Goal: Information Seeking & Learning: Compare options

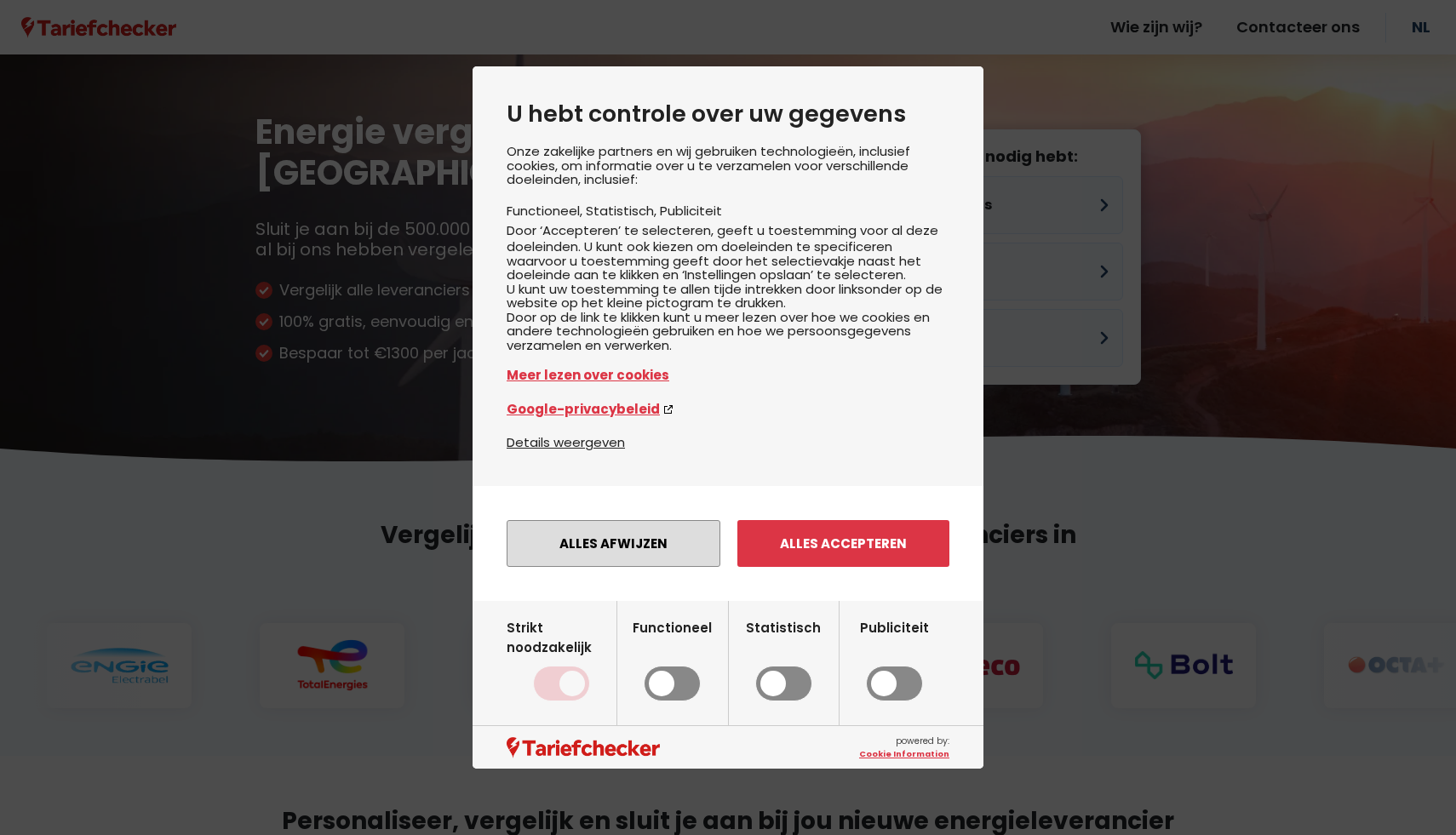
click at [629, 567] on button "Alles afwijzen" at bounding box center [614, 544] width 214 height 47
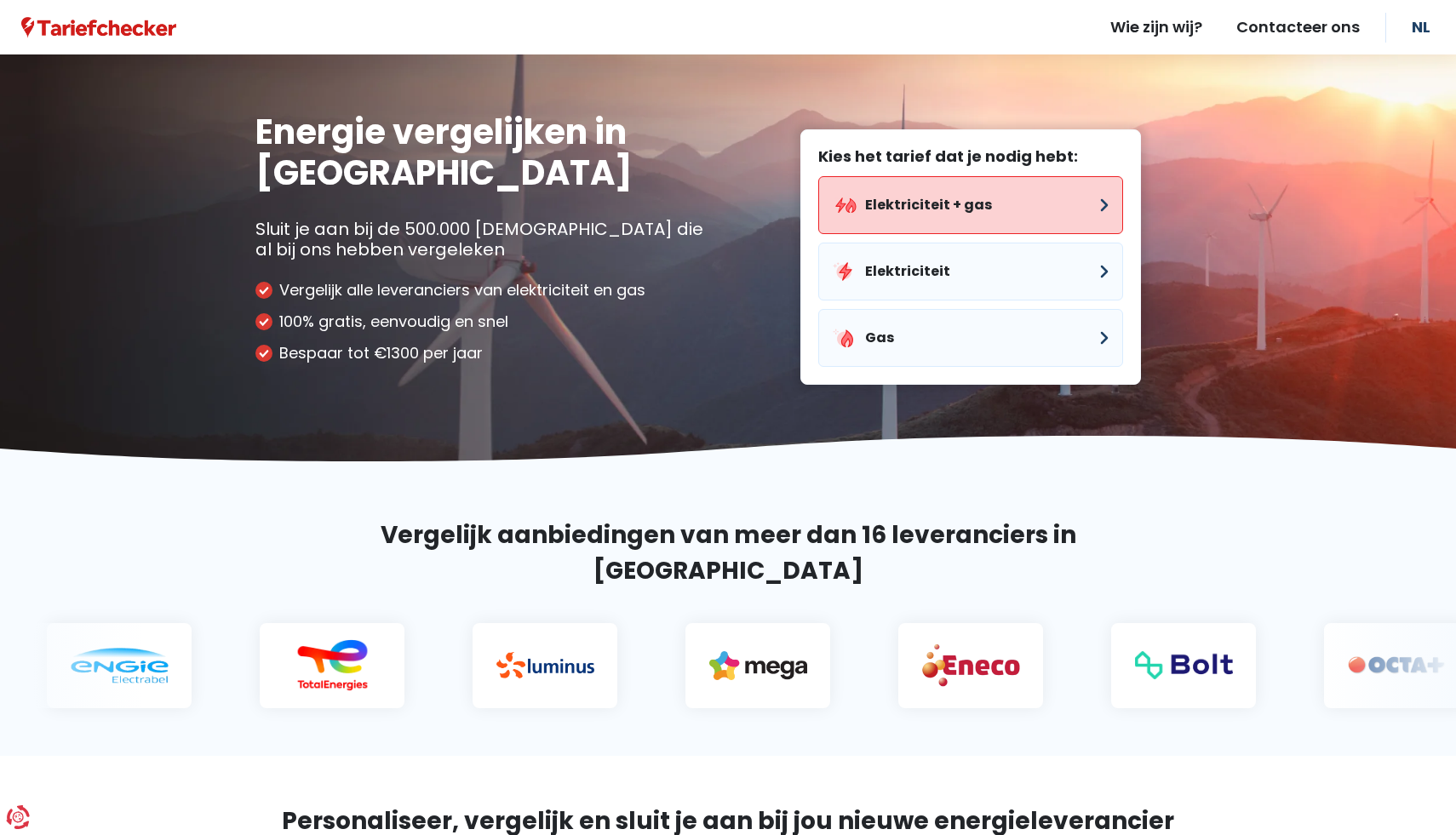
click at [907, 208] on button "Elektriciteit + gas" at bounding box center [970, 206] width 305 height 58
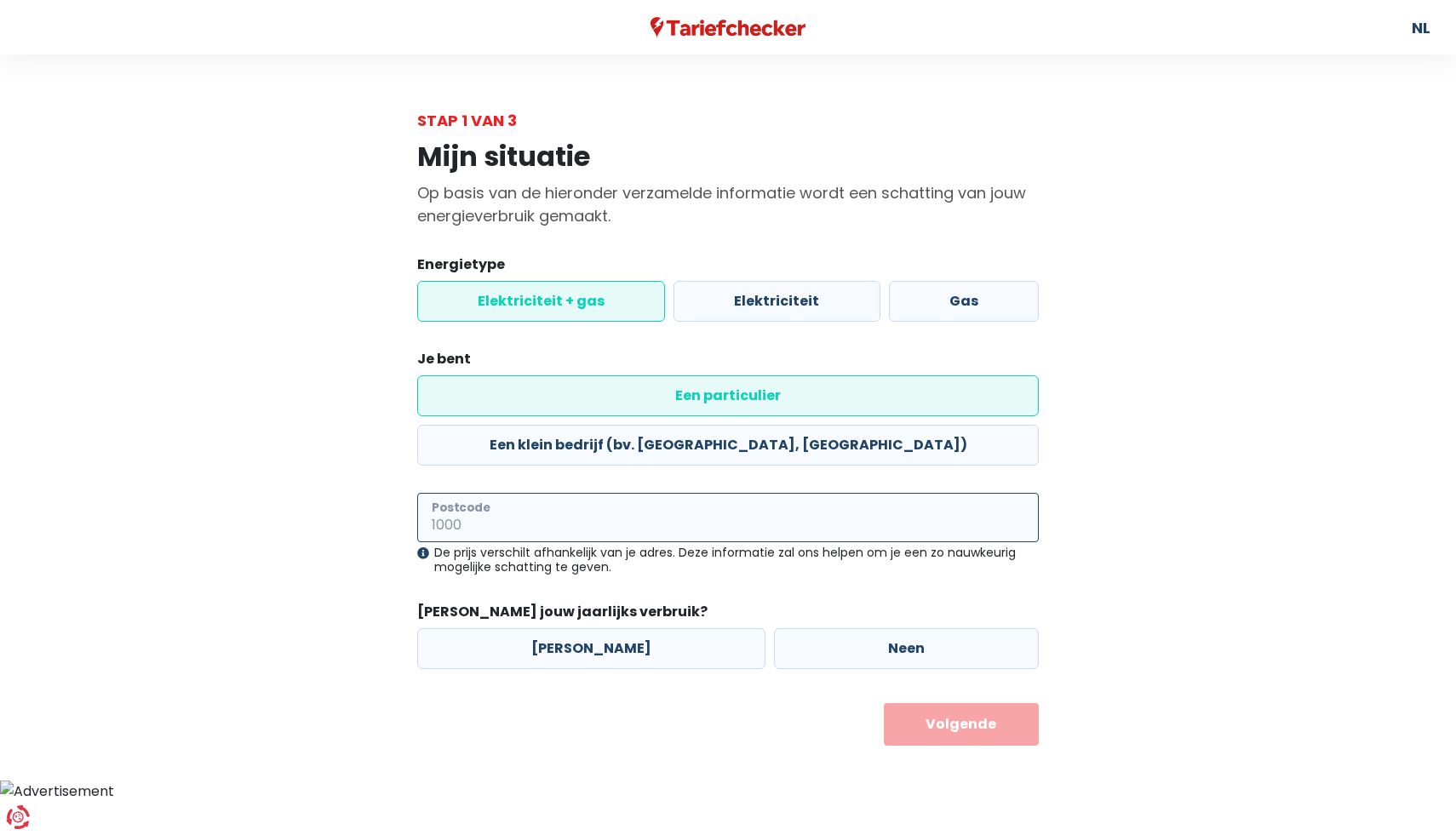
click at [515, 493] on input "Postcode" at bounding box center [728, 518] width 622 height 50
type input "2560"
click at [884, 703] on button "Volgende" at bounding box center [962, 725] width 156 height 43
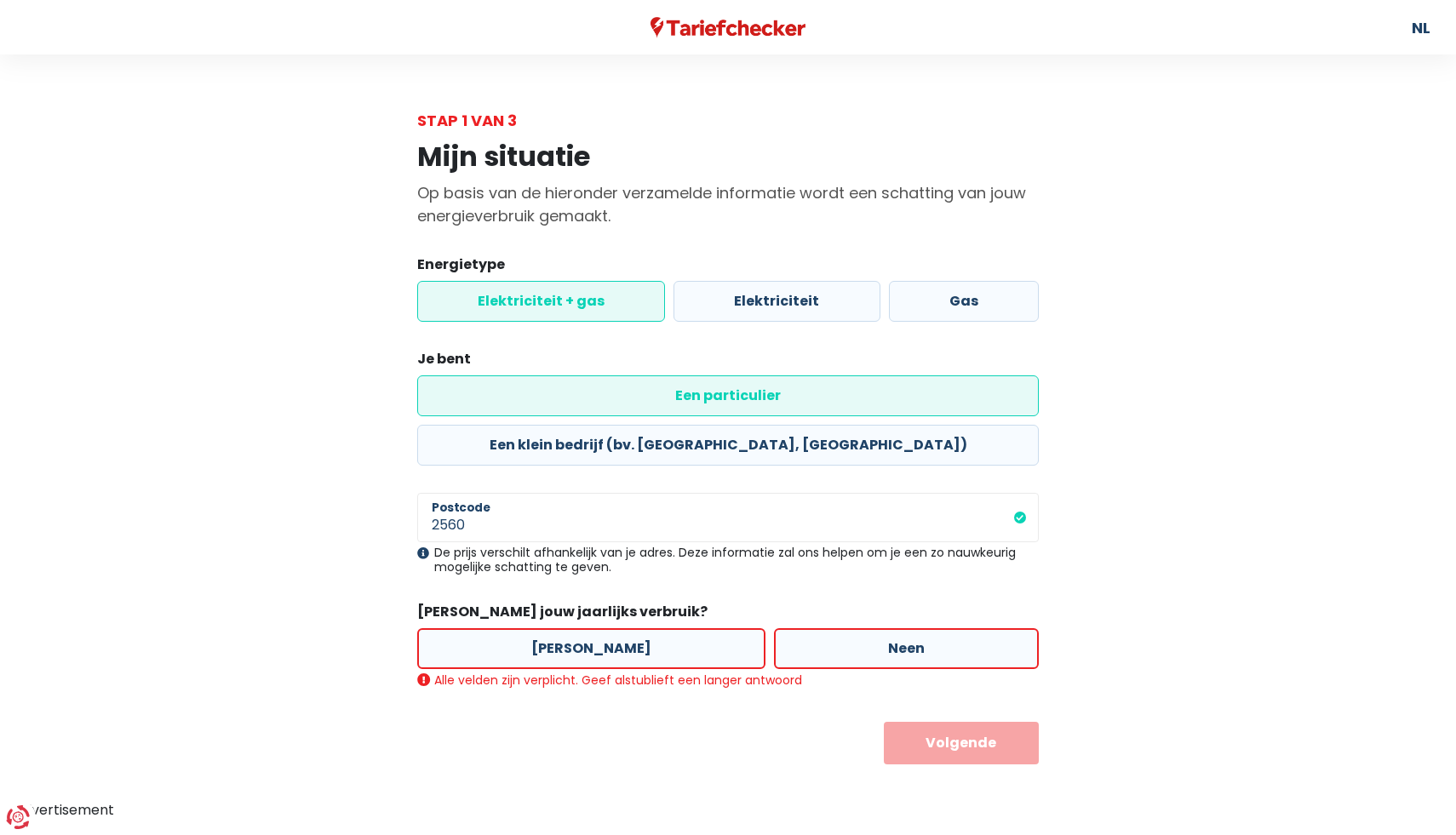
click at [877, 629] on label "Neen" at bounding box center [906, 649] width 265 height 41
click at [877, 629] on input "Neen" at bounding box center [906, 649] width 265 height 41
radio input "true"
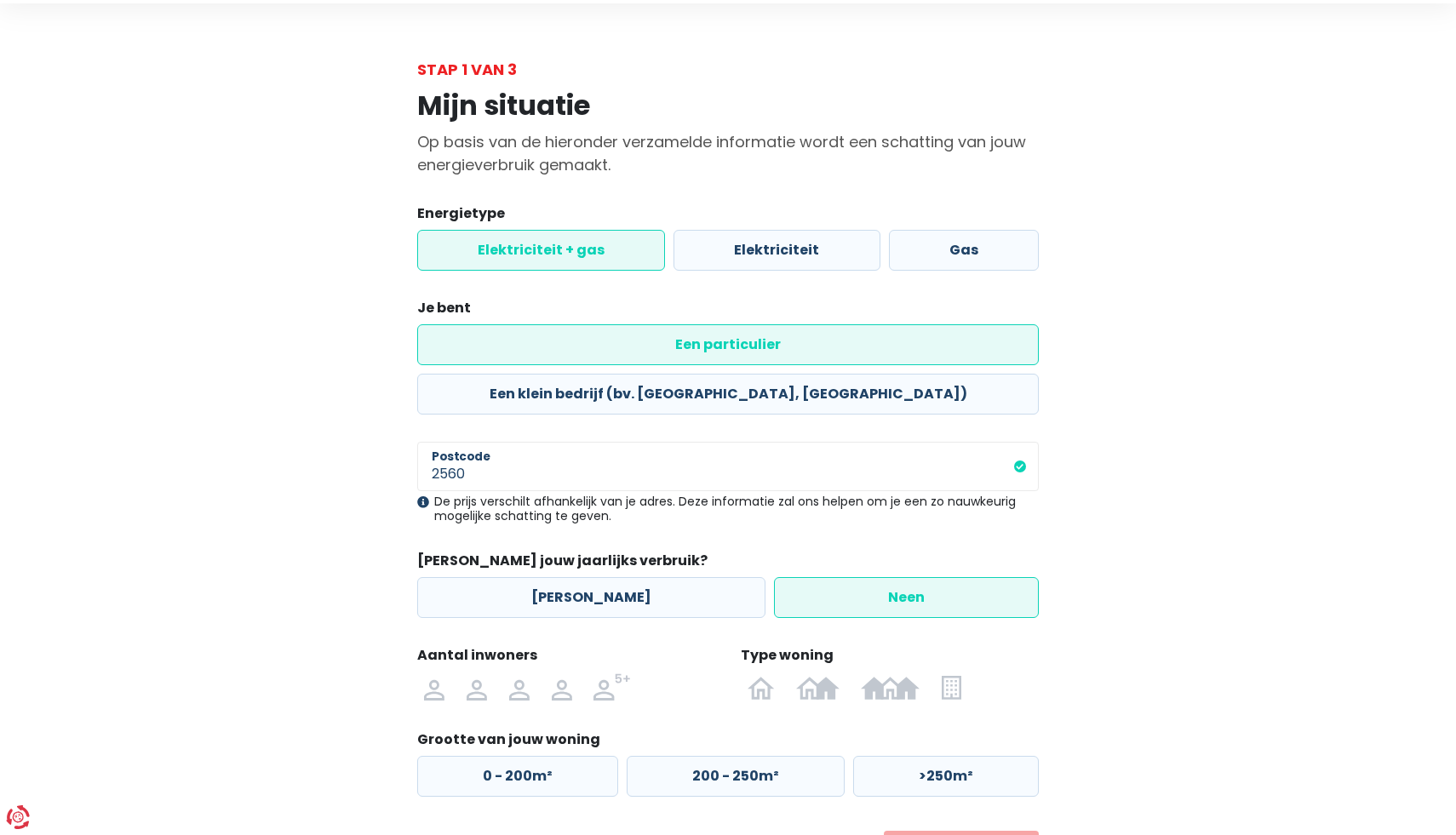
scroll to position [95, 0]
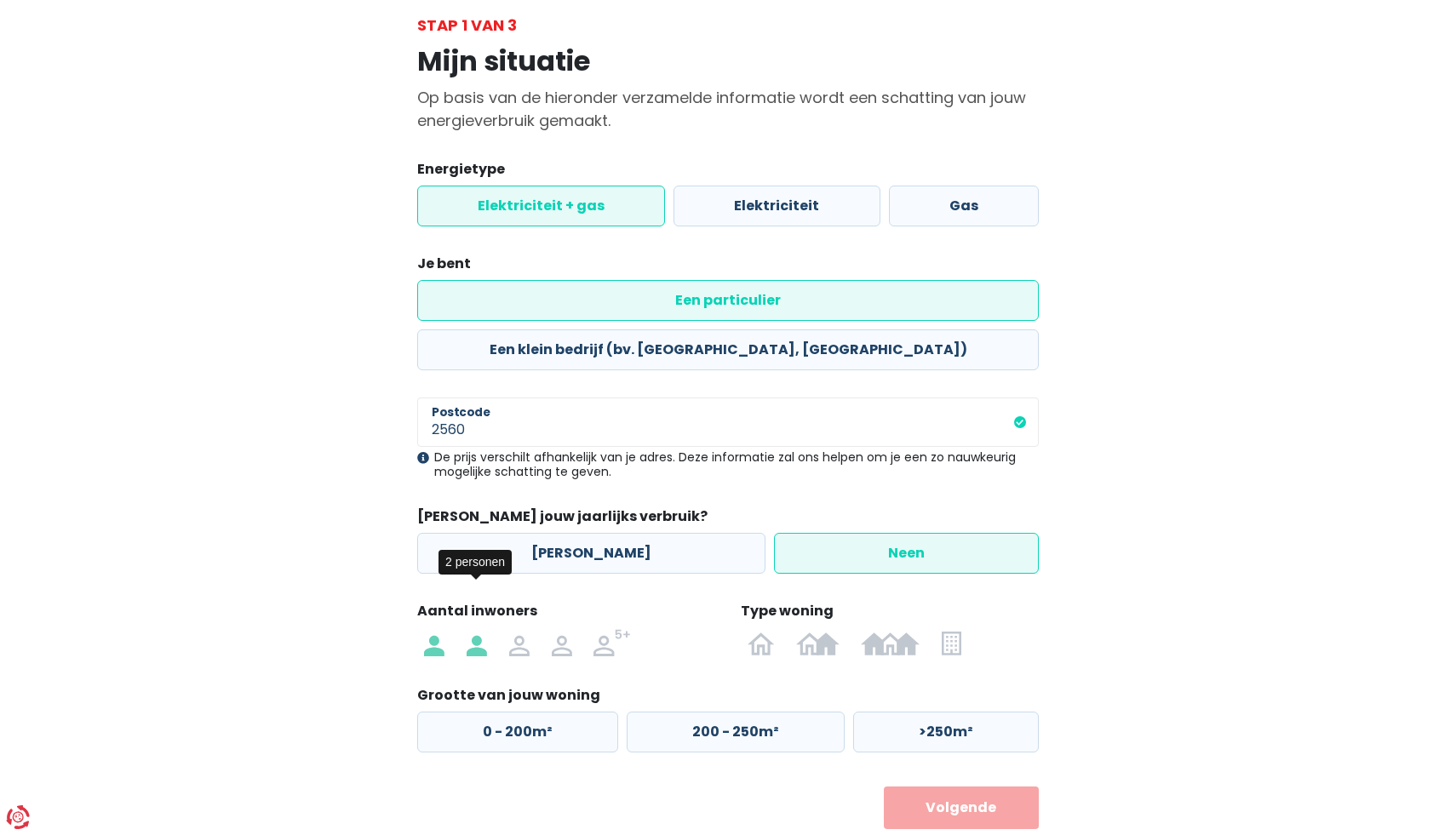
click at [483, 629] on img at bounding box center [477, 643] width 21 height 27
click at [483, 629] on input "radio" at bounding box center [477, 643] width 43 height 27
radio input "true"
click at [755, 629] on img at bounding box center [761, 643] width 27 height 27
click at [755, 629] on input "radio" at bounding box center [761, 643] width 50 height 27
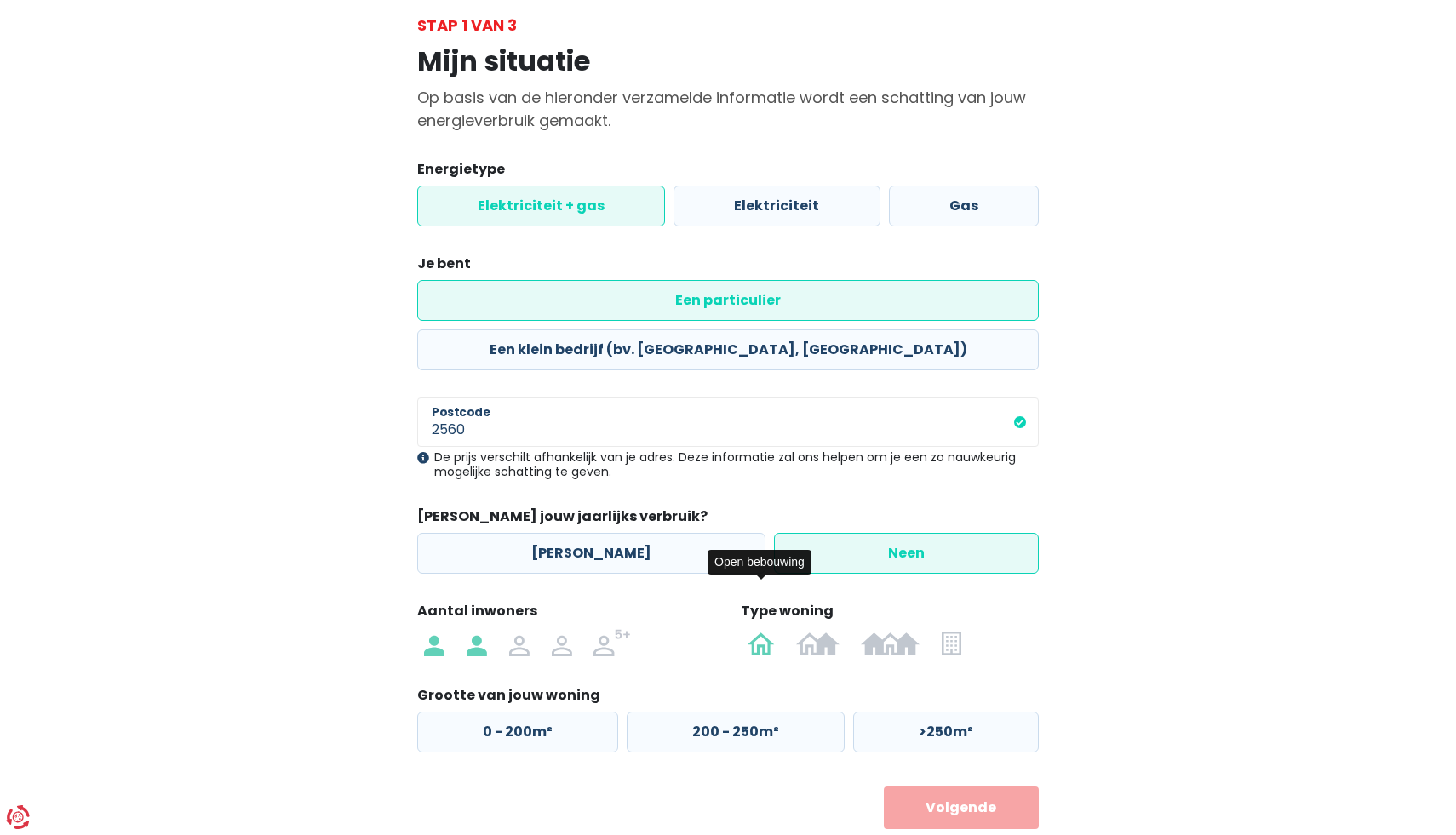
radio input "true"
click at [570, 712] on label "0 - 200m²" at bounding box center [517, 732] width 201 height 41
click at [570, 712] on input "0 - 200m²" at bounding box center [517, 732] width 201 height 41
radio input "true"
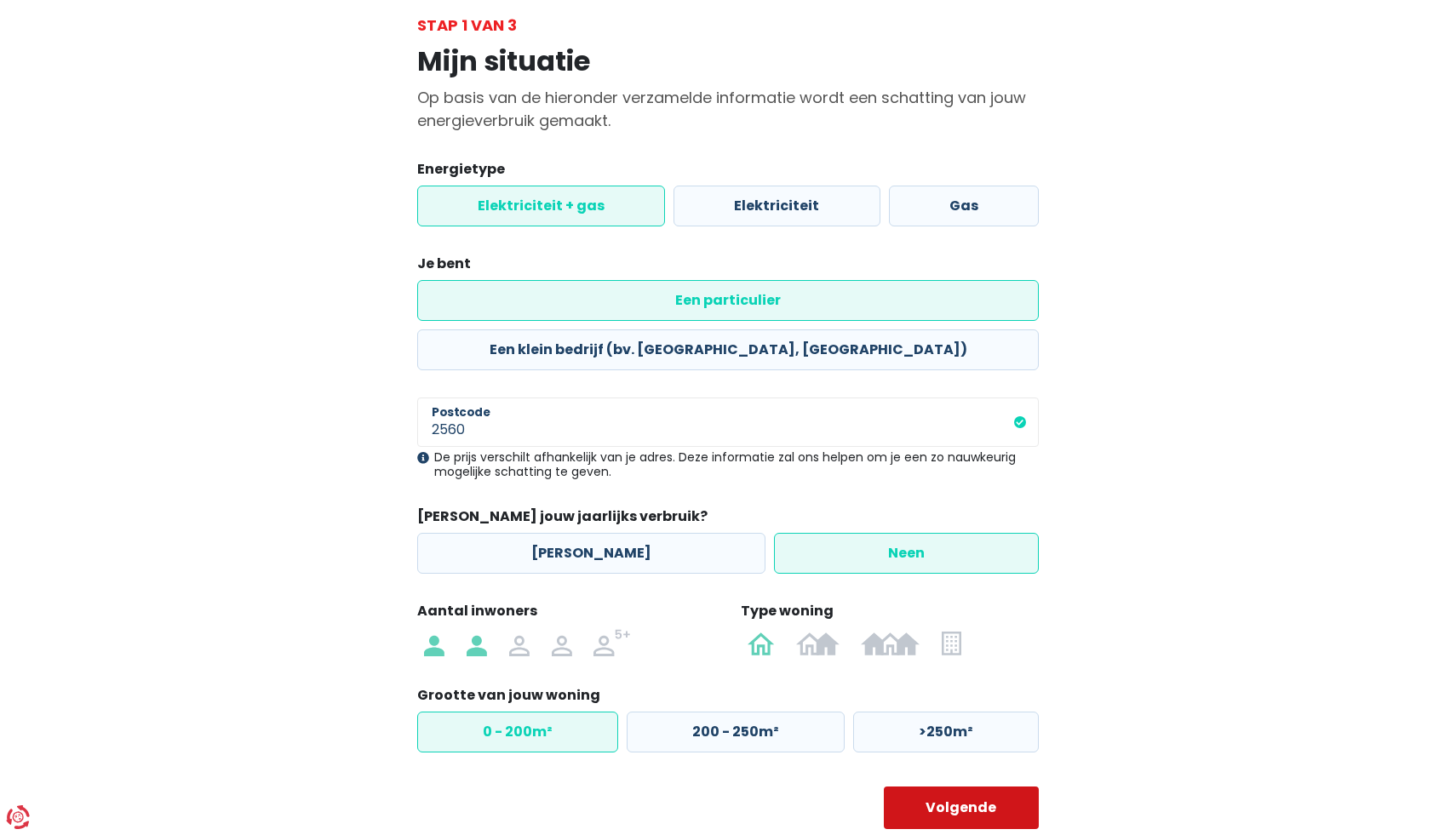
click at [989, 787] on button "Volgende" at bounding box center [962, 808] width 156 height 43
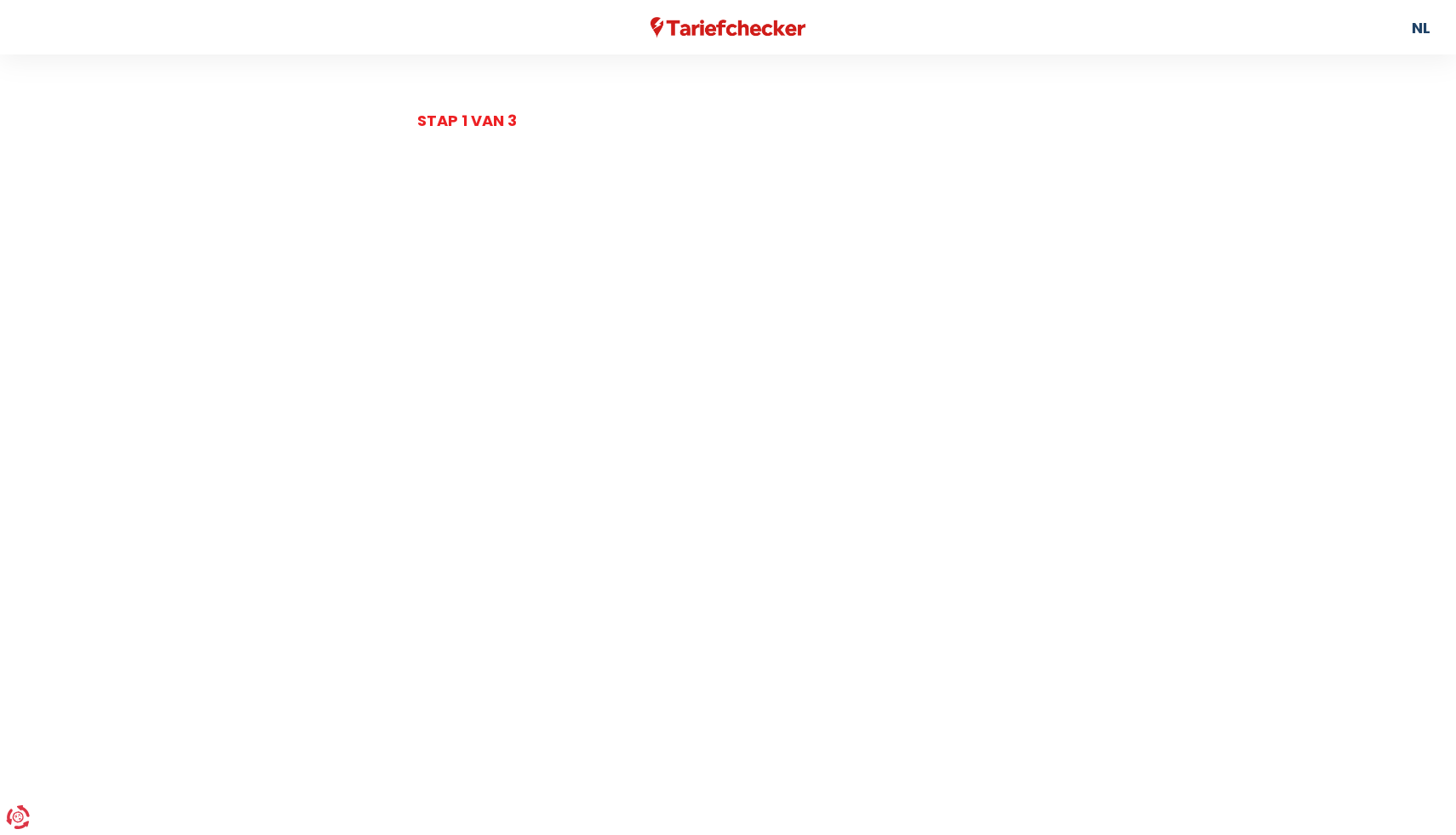
select select
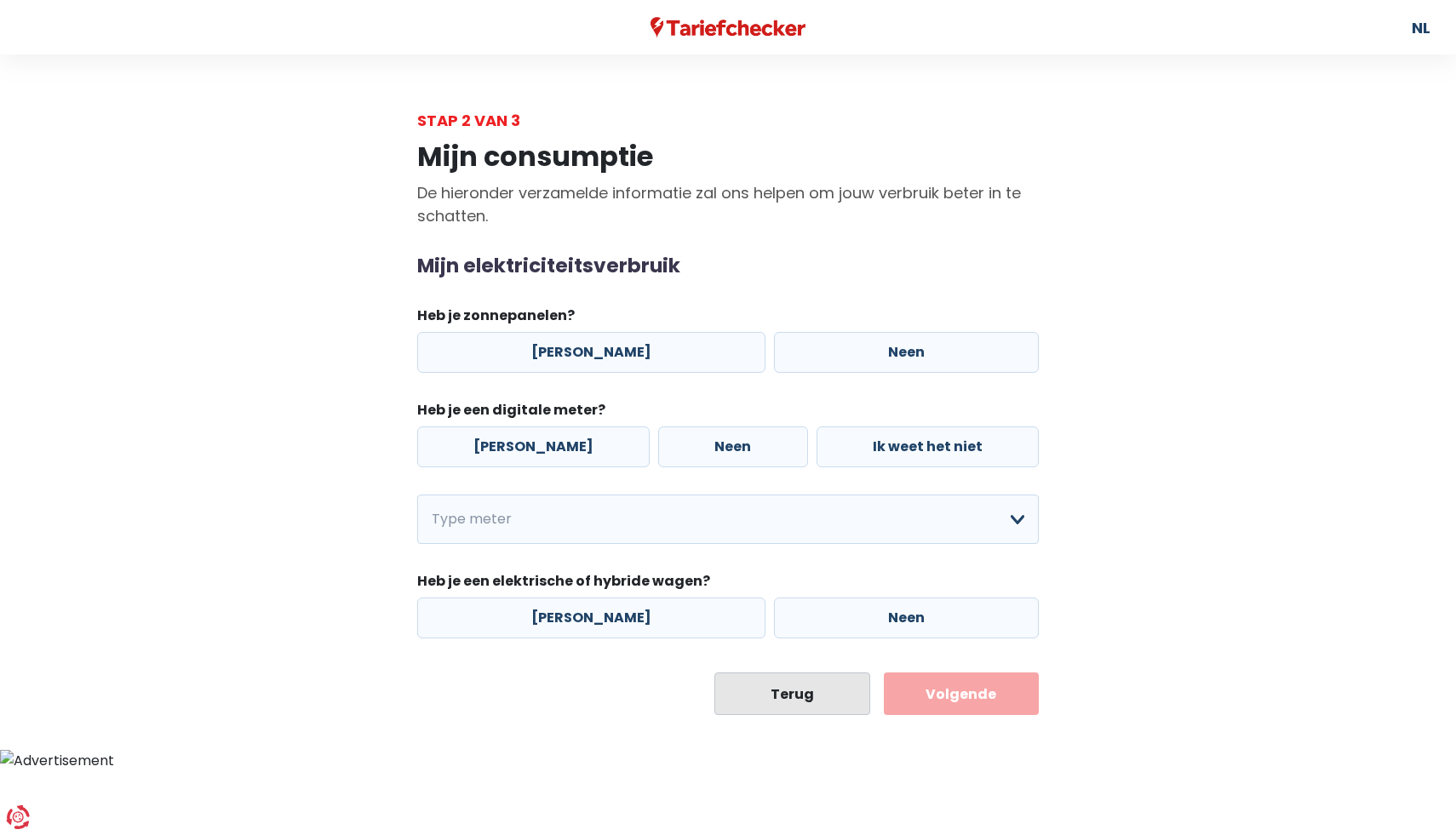
click at [754, 701] on button "Terug" at bounding box center [792, 694] width 156 height 43
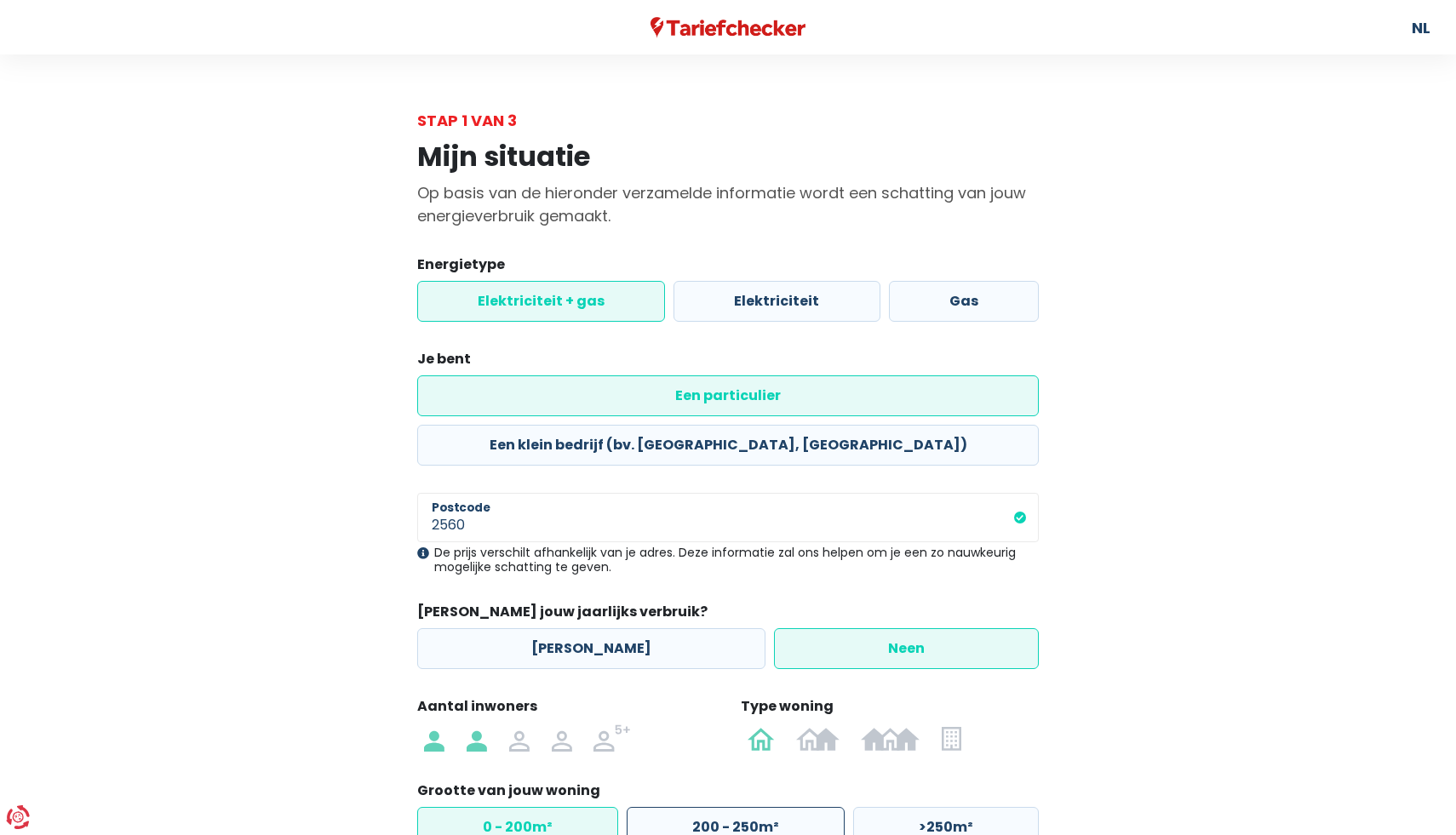
click at [707, 808] on label "200 - 250m²" at bounding box center [736, 828] width 218 height 41
click at [707, 808] on input "200 - 250m²" at bounding box center [736, 828] width 218 height 41
radio input "true"
radio input "false"
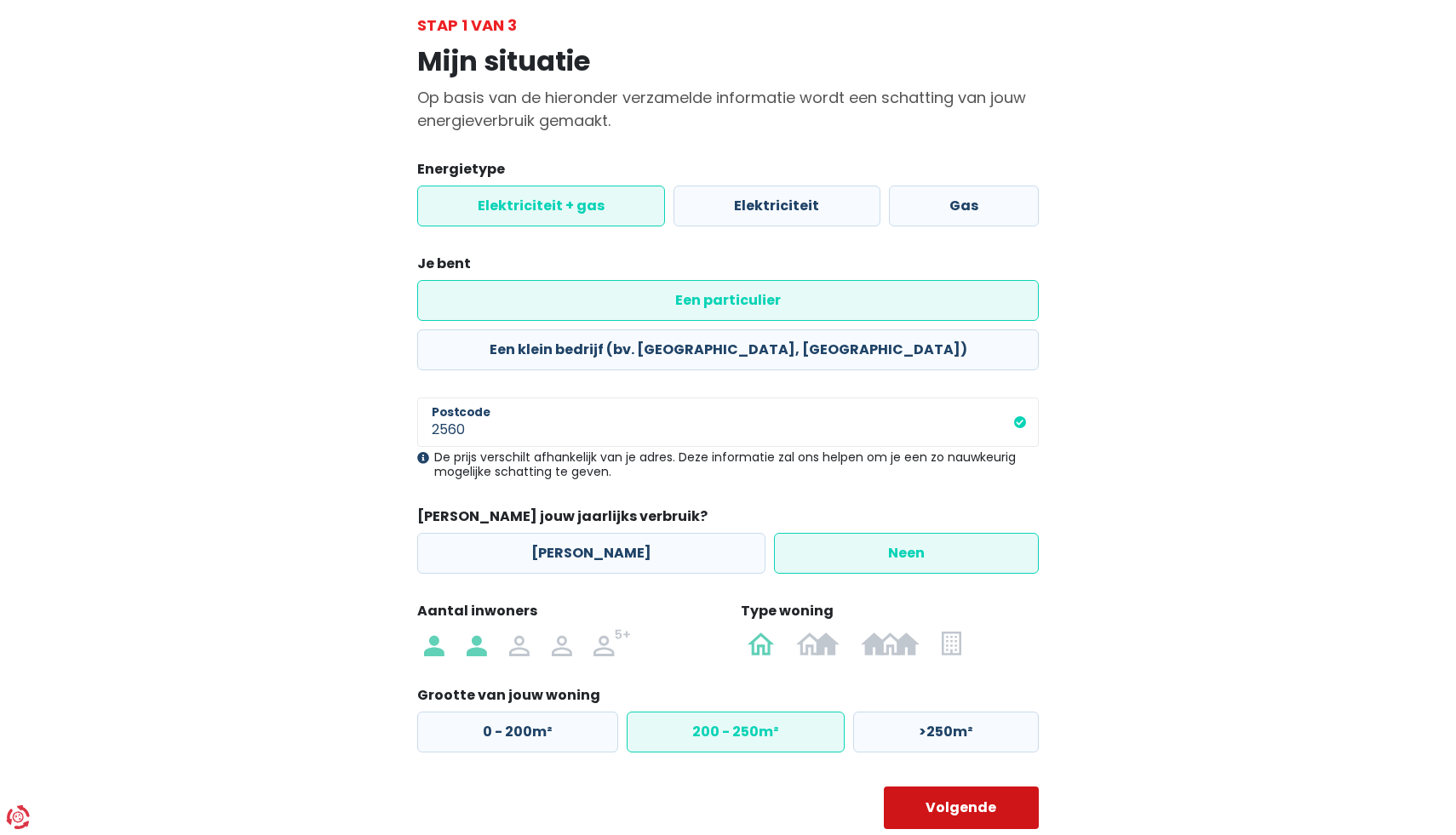
click at [969, 787] on button "Volgende" at bounding box center [962, 808] width 156 height 43
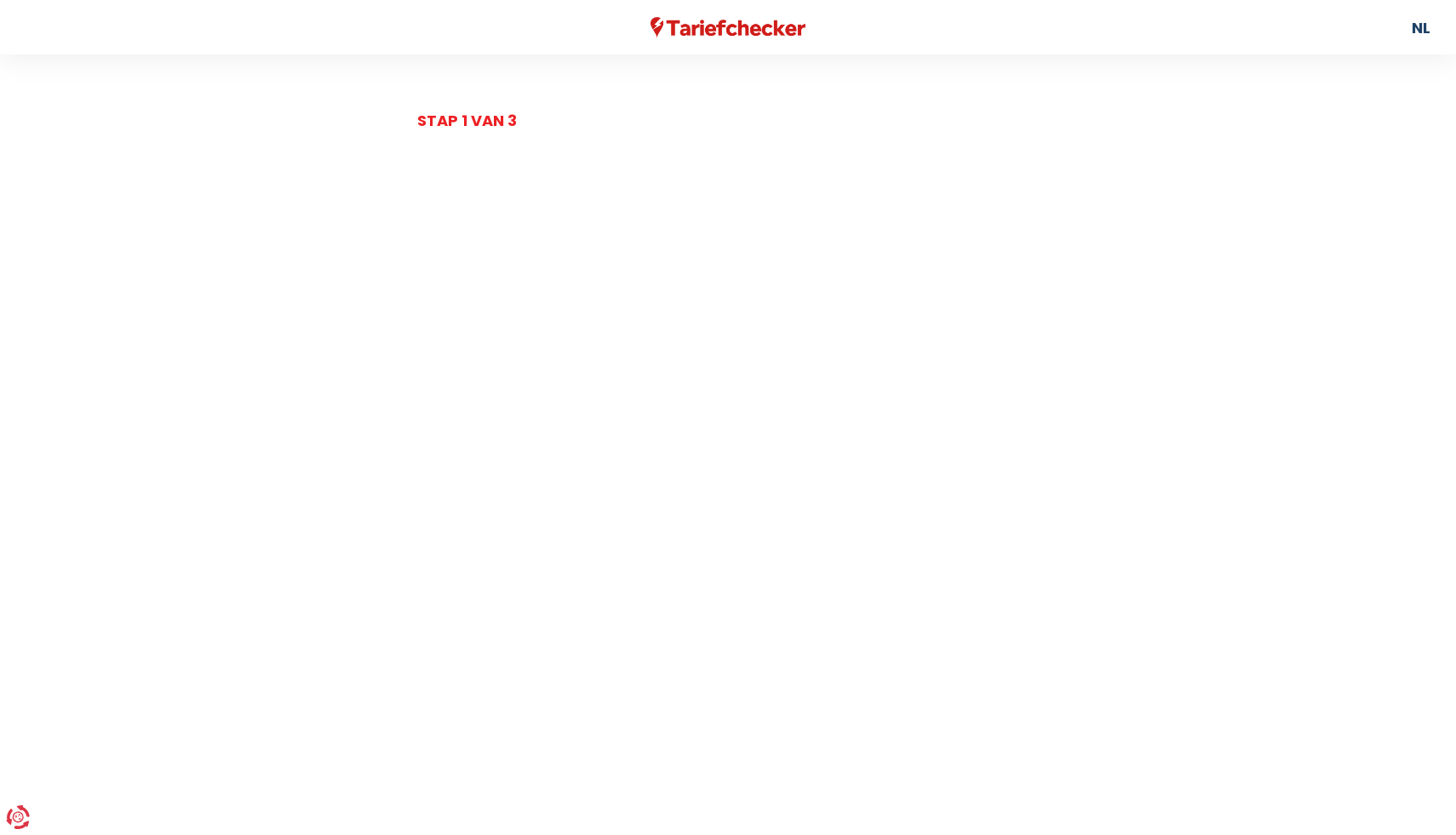
select select
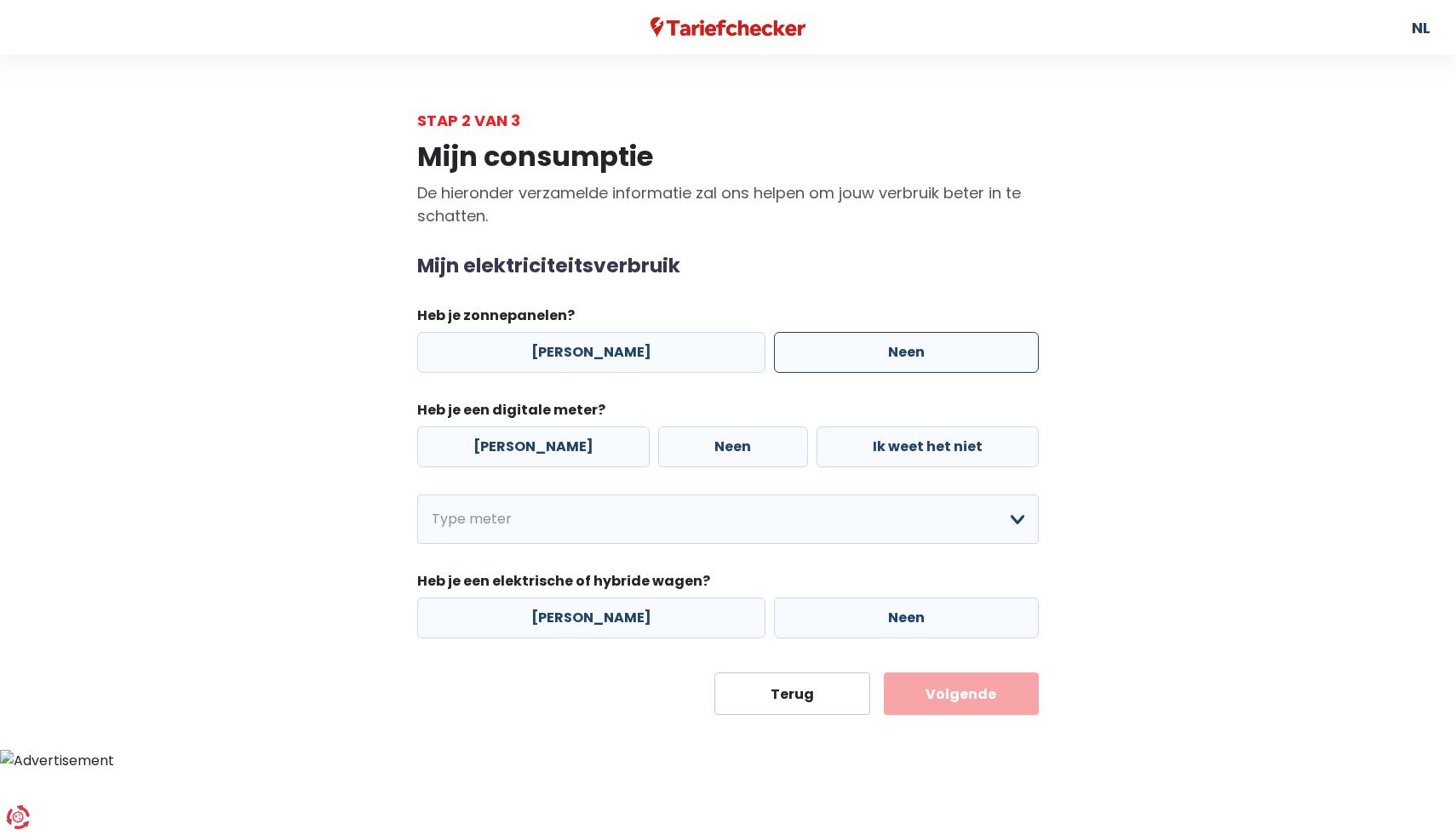
click at [865, 349] on label "Neen" at bounding box center [906, 353] width 265 height 41
click at [865, 349] on input "Neen" at bounding box center [906, 353] width 265 height 41
radio input "true"
click at [687, 453] on label "Neen" at bounding box center [733, 447] width 149 height 41
click at [687, 453] on input "Neen" at bounding box center [733, 447] width 149 height 41
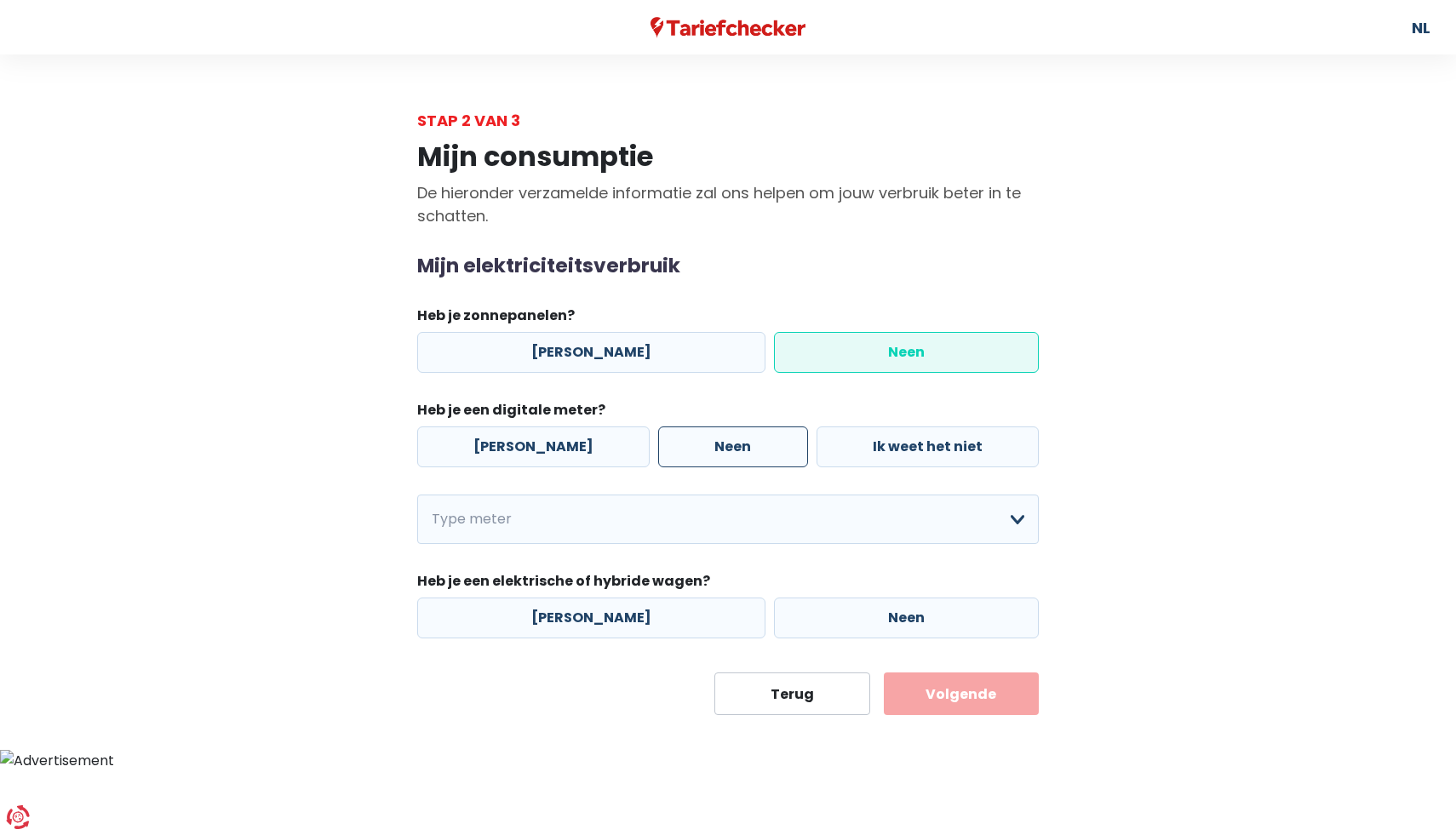
radio input "true"
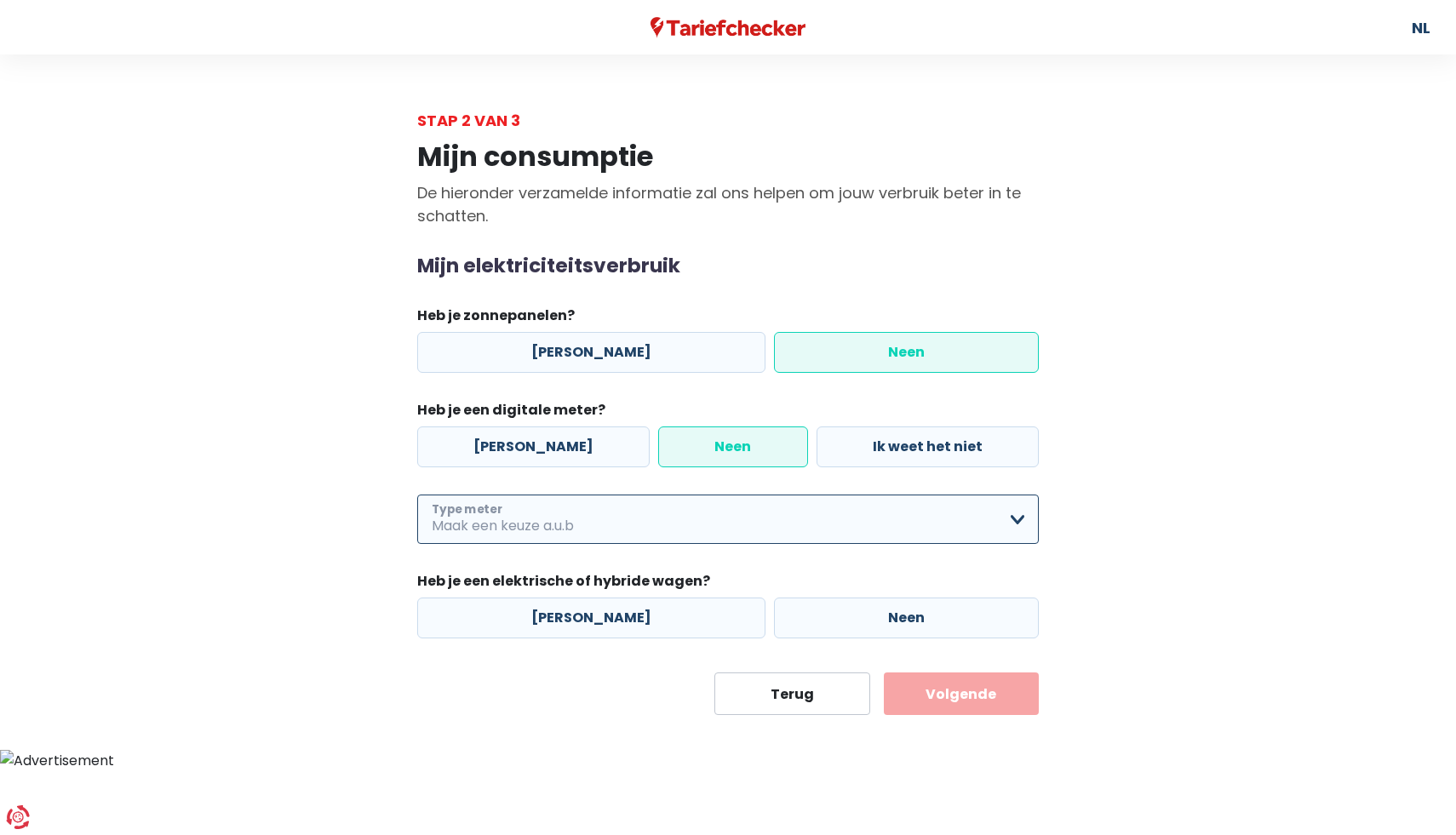
click at [547, 534] on select "Enkelvoudig Tweevoudig Enkelvoudig + uitsluitend nachttarief Tweevoudig + uitsl…" at bounding box center [728, 520] width 622 height 50
select select "day_single_rate"
click at [417, 496] on select "Enkelvoudig Tweevoudig Enkelvoudig + uitsluitend nachttarief Tweevoudig + uitsl…" at bounding box center [728, 520] width 622 height 50
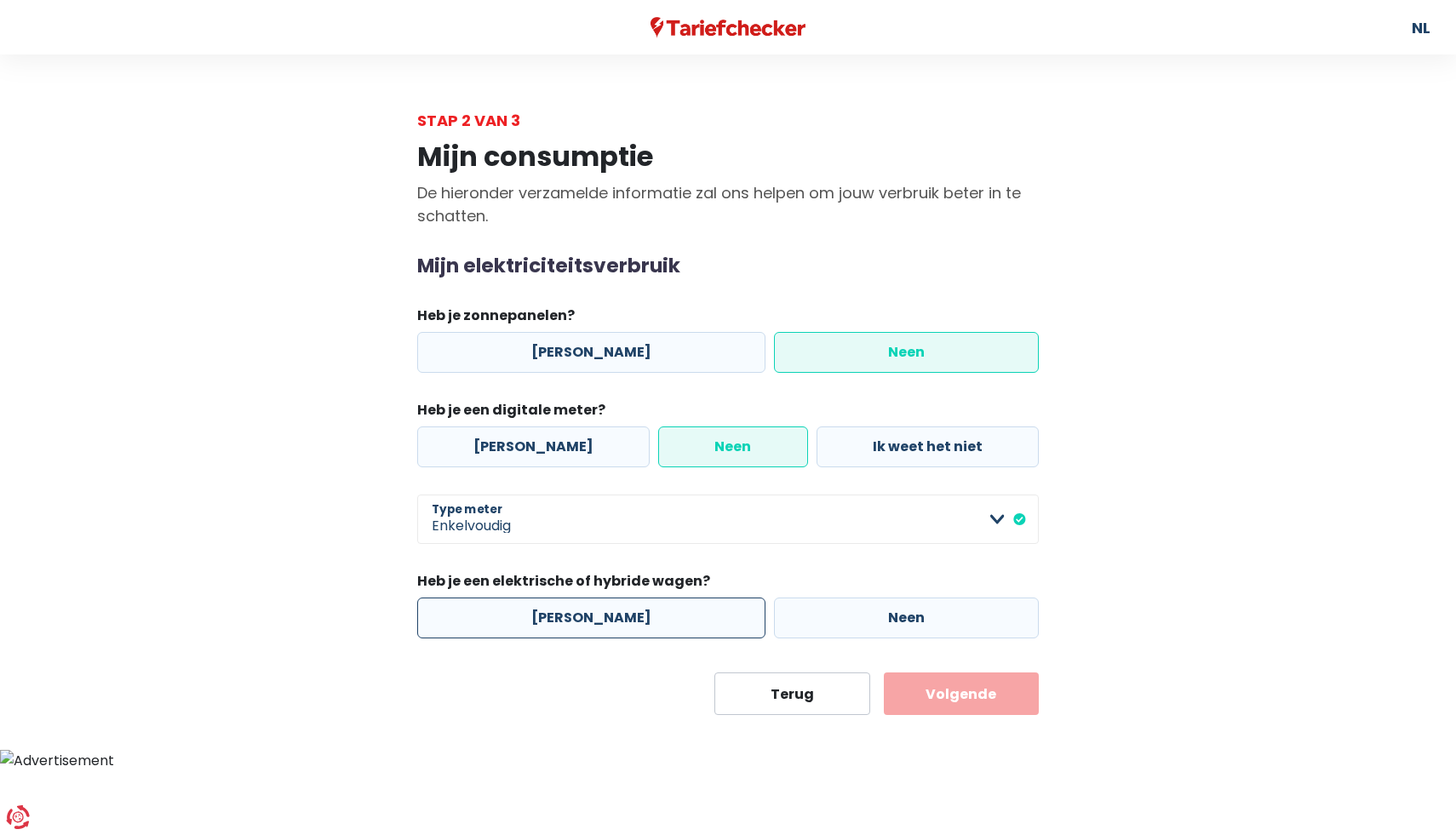
click at [588, 619] on label "[PERSON_NAME]" at bounding box center [591, 618] width 349 height 41
click at [588, 619] on input "[PERSON_NAME]" at bounding box center [591, 618] width 349 height 41
radio input "true"
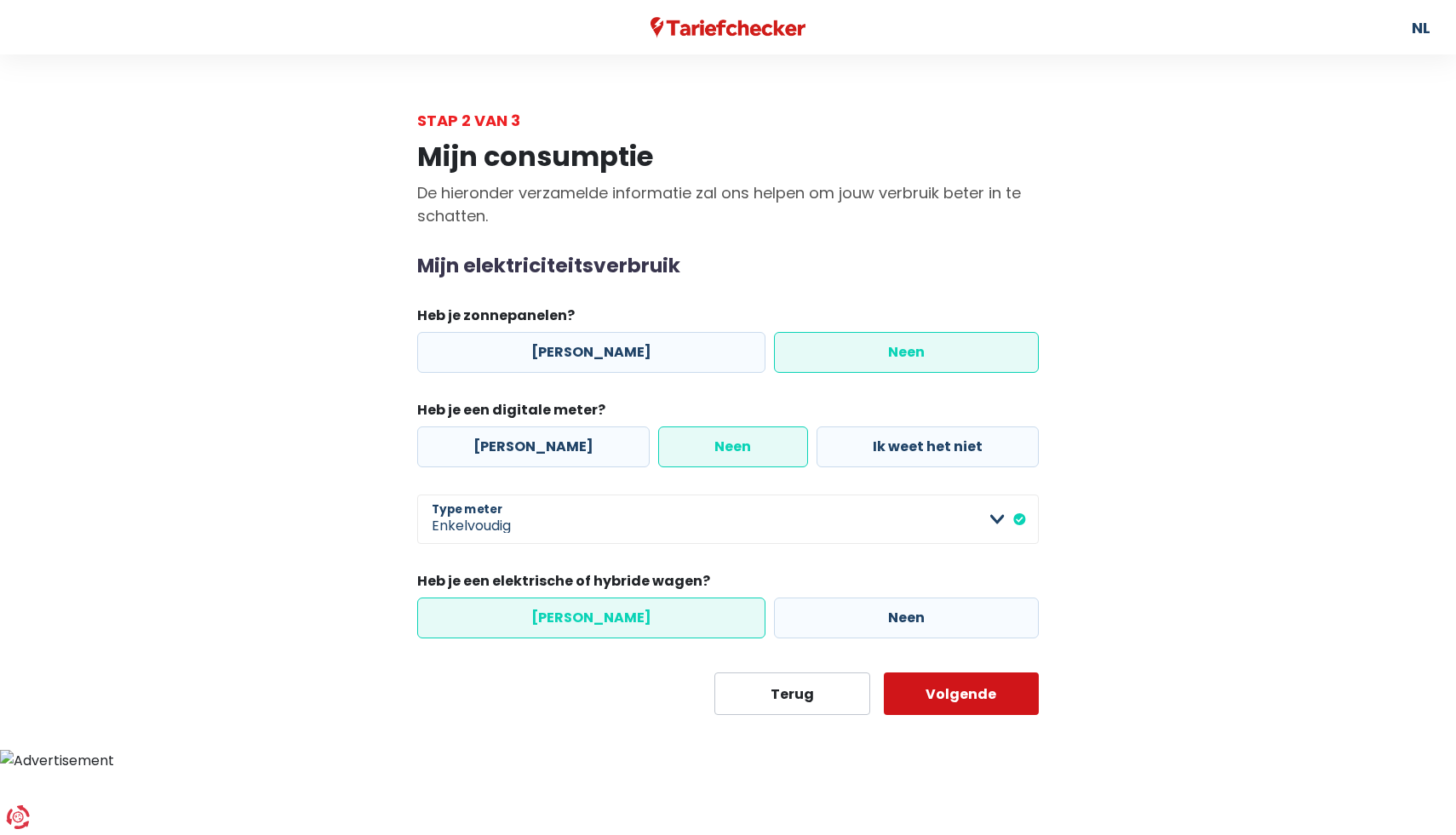
click at [958, 677] on button "Volgende" at bounding box center [962, 694] width 156 height 43
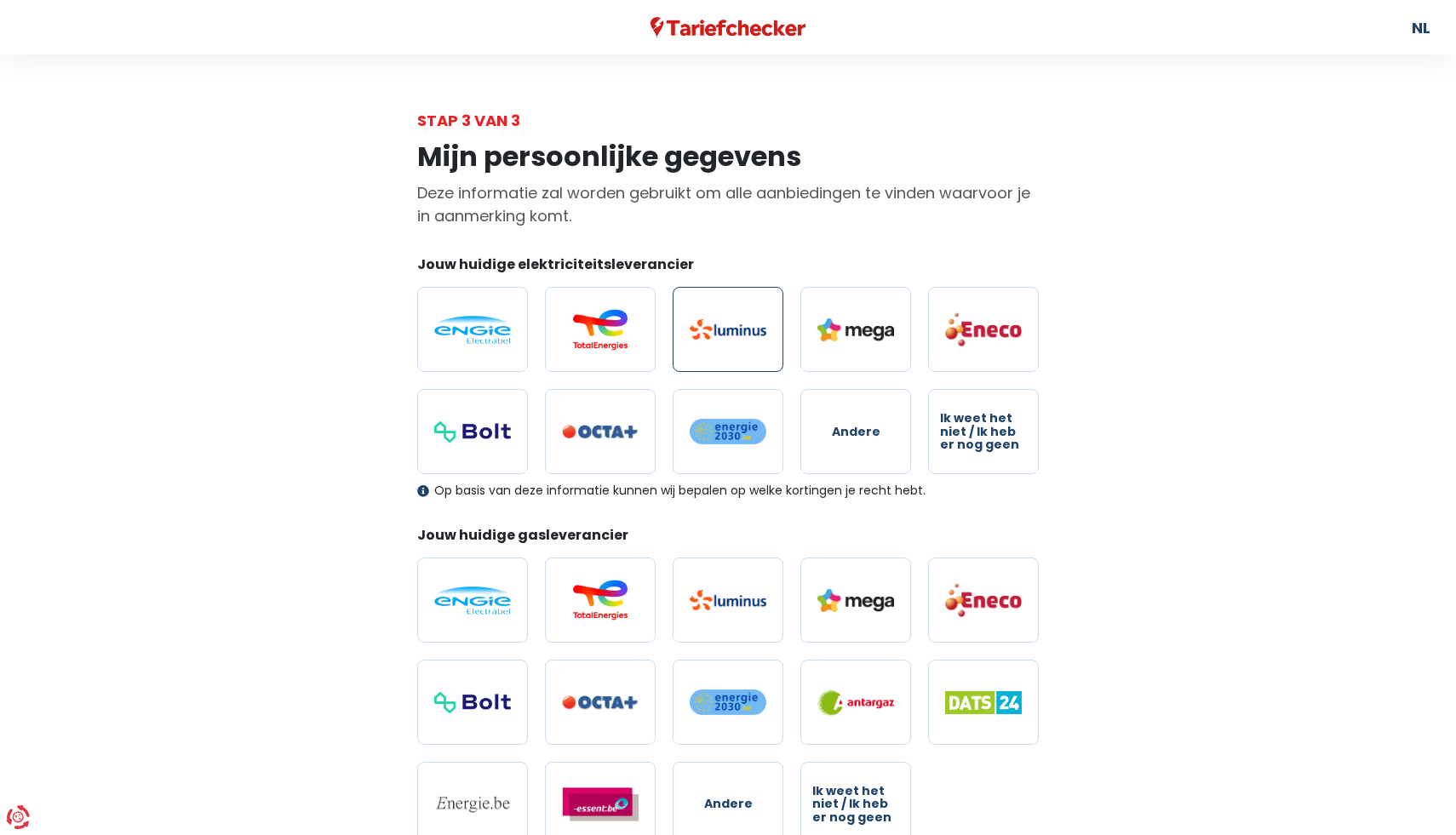
click at [721, 329] on img at bounding box center [727, 330] width 76 height 21
click at [721, 329] on input "radio" at bounding box center [727, 329] width 110 height 85
radio input "true"
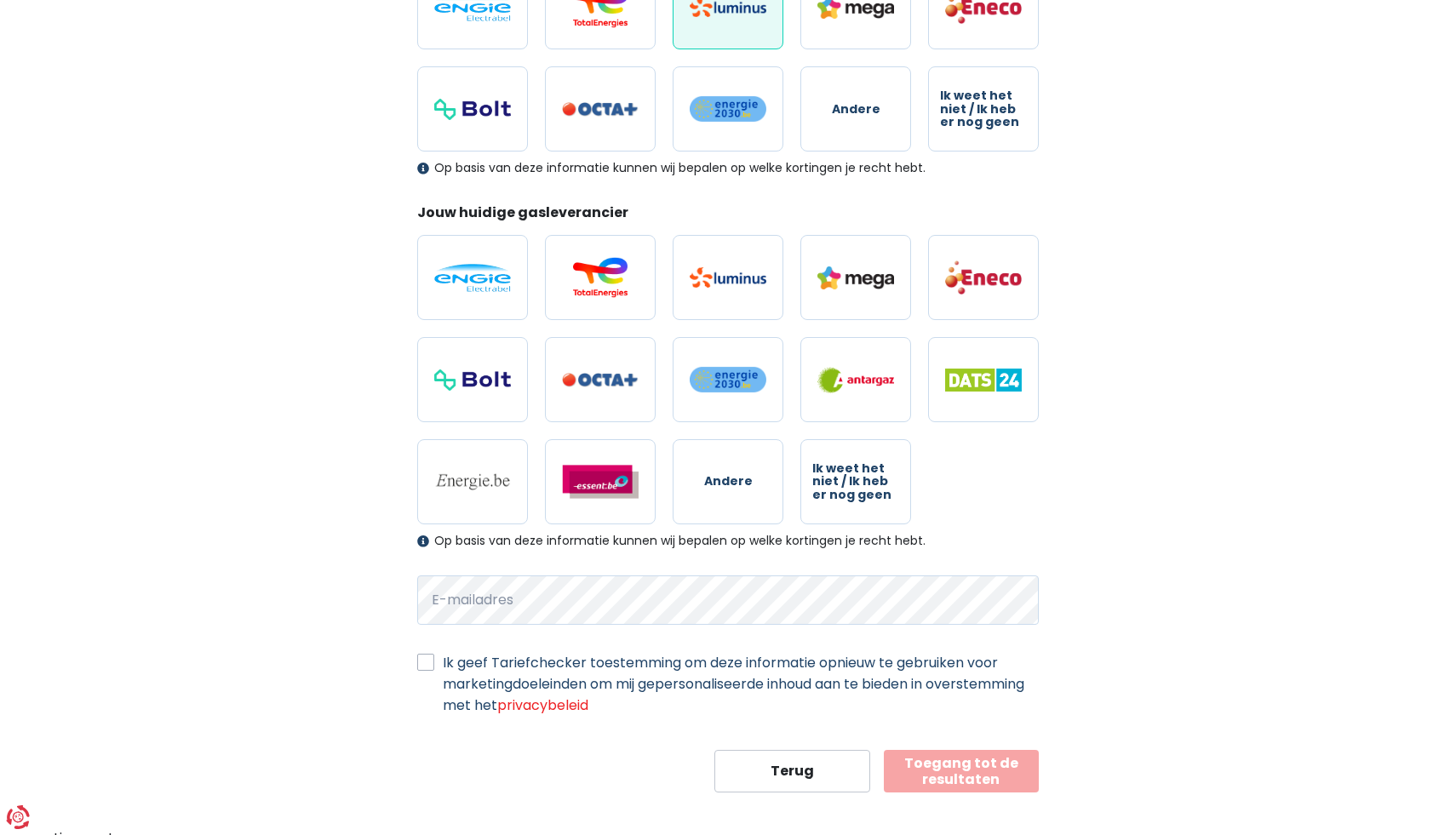
scroll to position [333, 0]
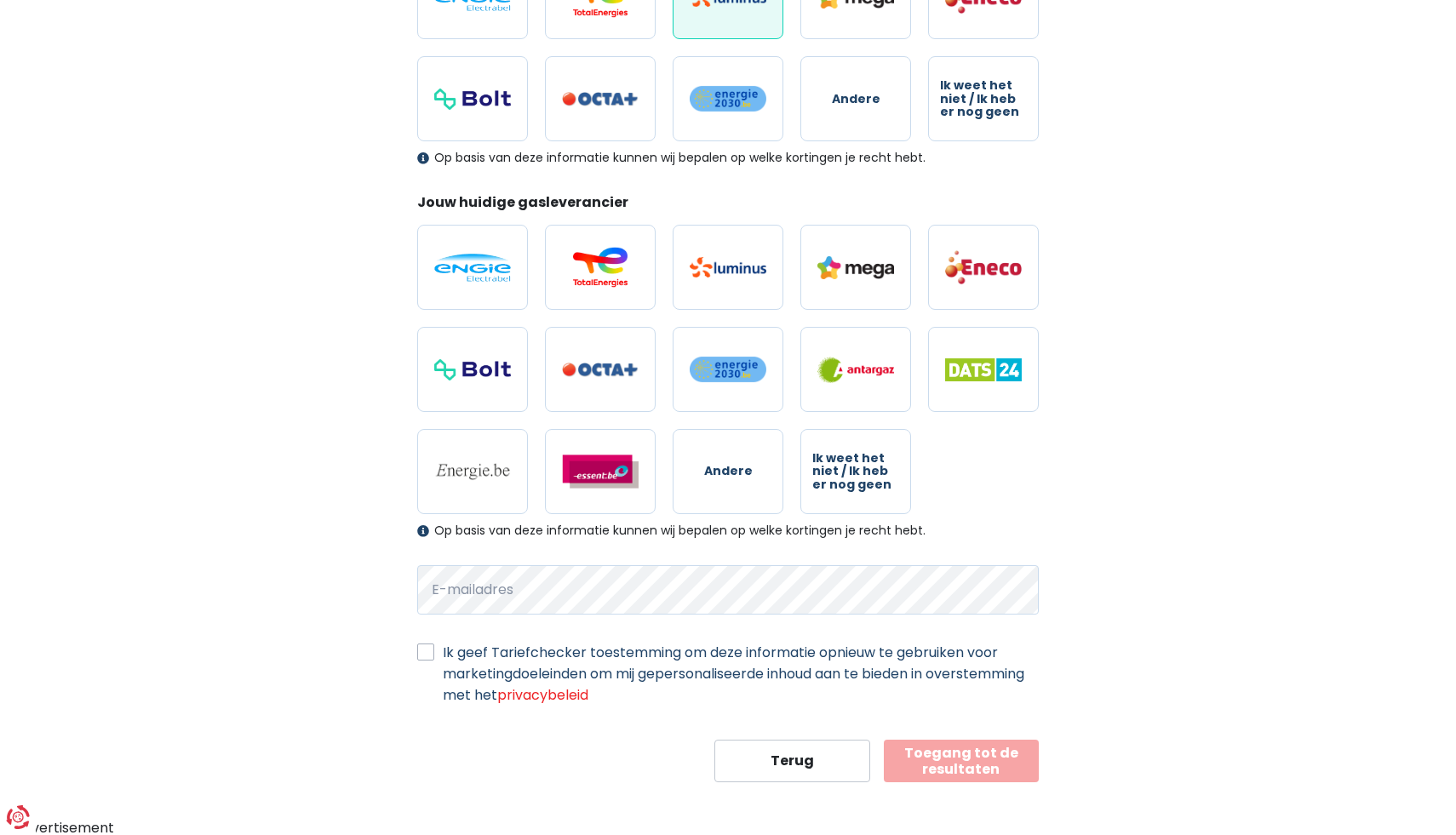
click at [443, 650] on label "Ik geef Tariefchecker toestemming om deze informatie opnieuw te gebruiken voor …" at bounding box center [741, 674] width 596 height 64
click at [423, 650] on input "Ik geef Tariefchecker toestemming om deze informatie opnieuw te gebruiken voor …" at bounding box center [426, 651] width 17 height 17
checkbox input "true"
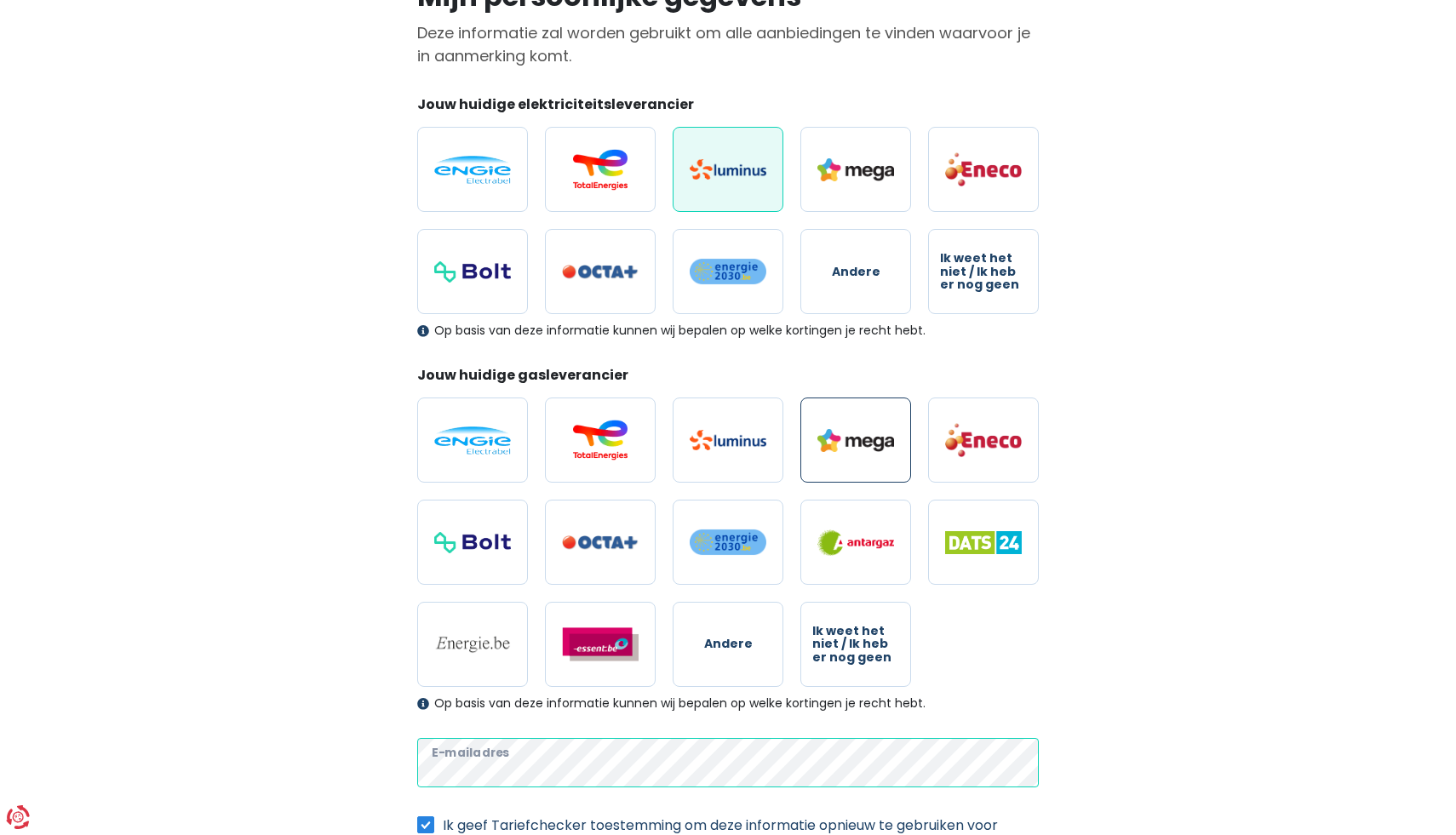
scroll to position [164, 0]
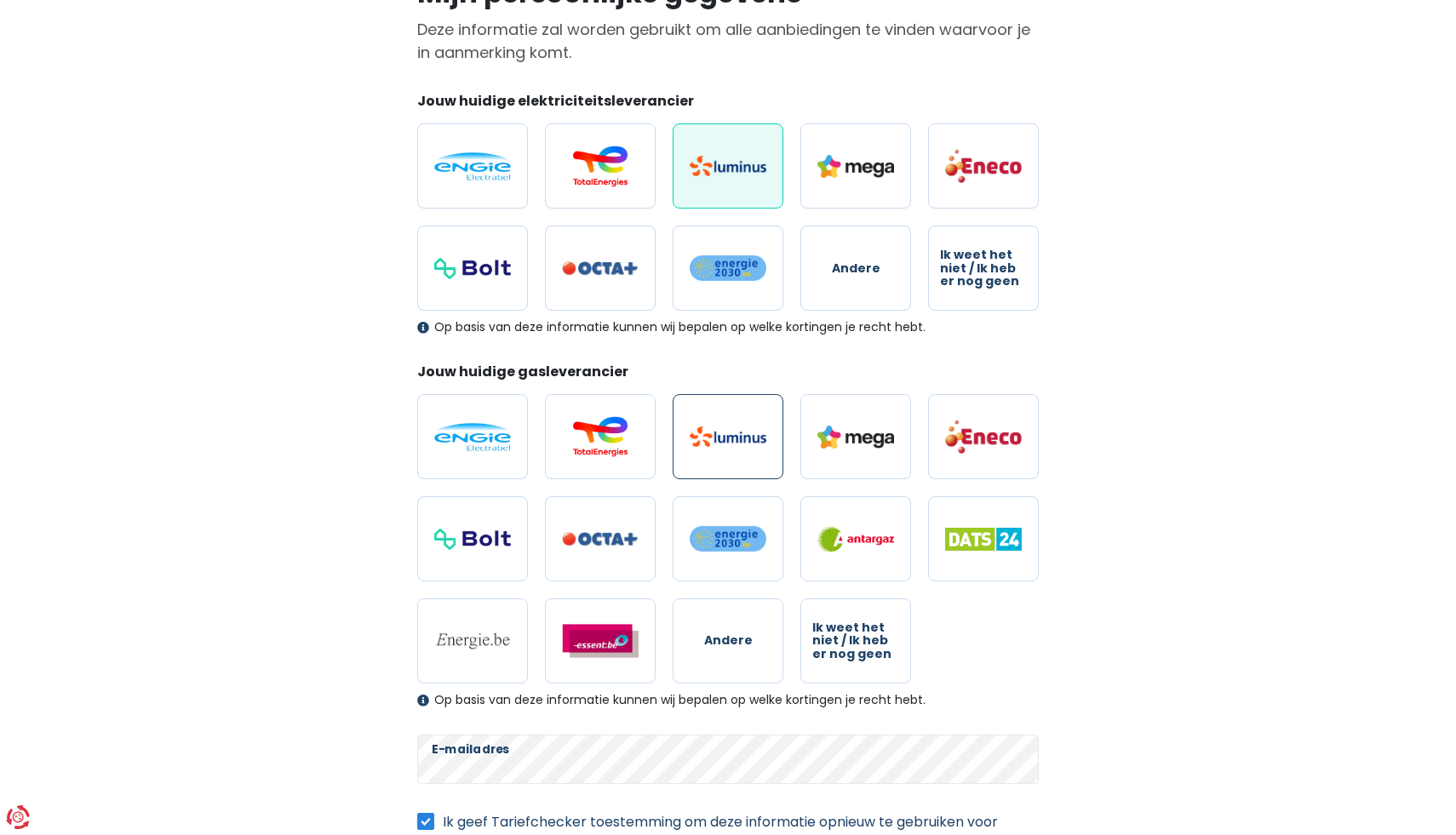
click at [701, 470] on label at bounding box center [727, 436] width 110 height 85
click at [701, 470] on input "radio" at bounding box center [727, 436] width 110 height 85
radio input "true"
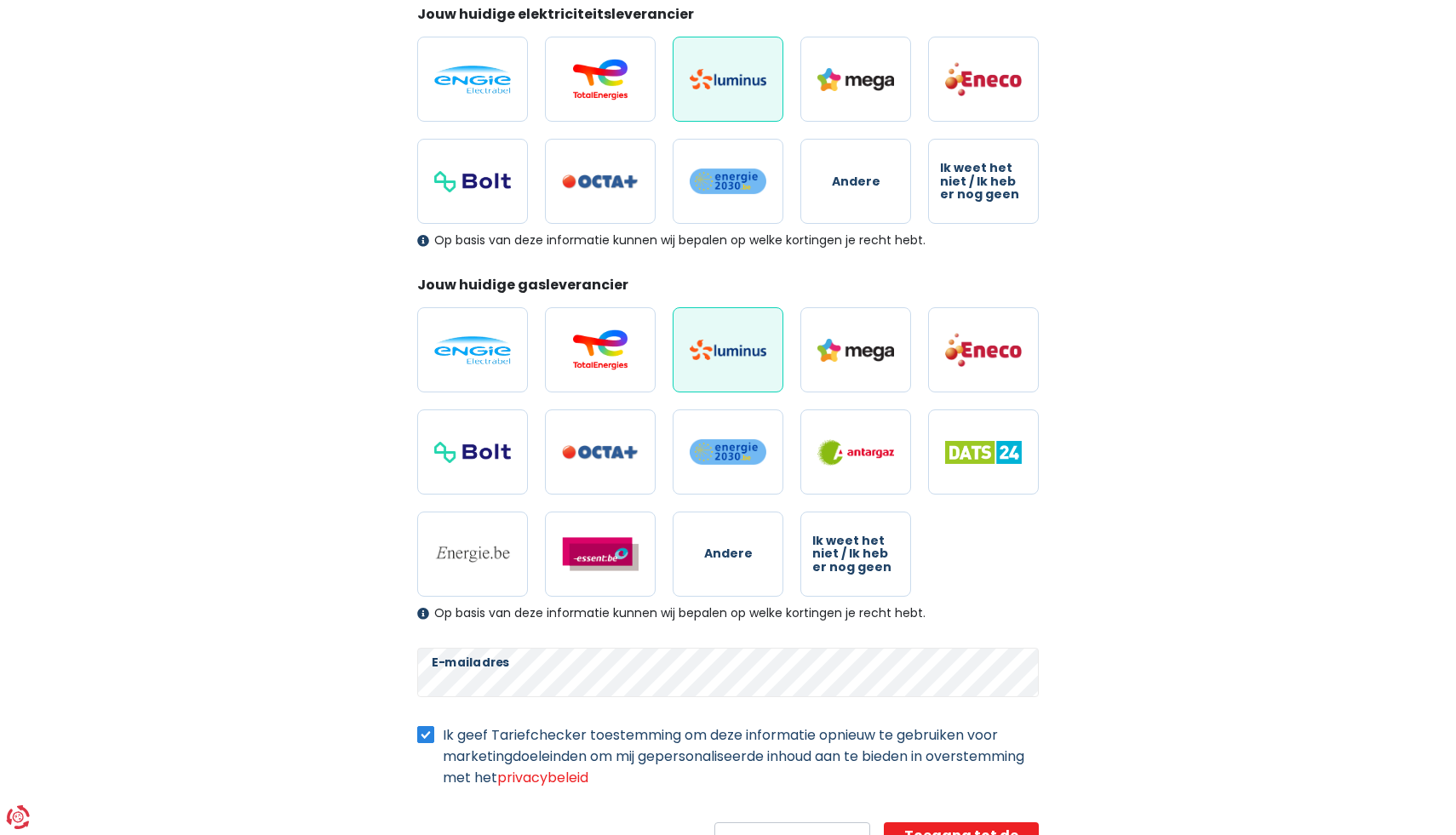
scroll to position [333, 0]
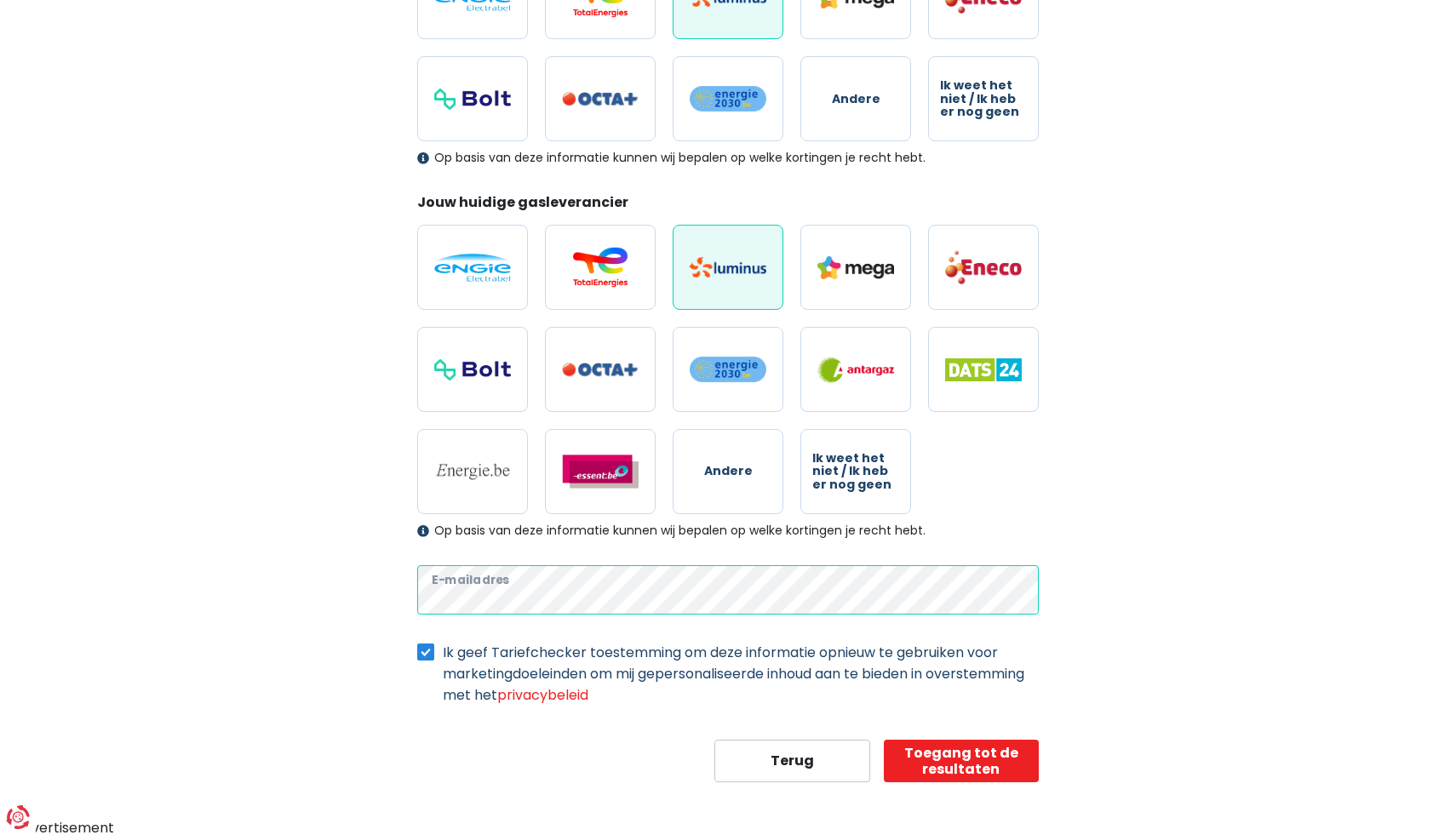
click at [247, 615] on div "Mijn persoonlijke gegevens Deze informatie zal worden gebruikt om alle aanbiedi…" at bounding box center [727, 290] width 970 height 983
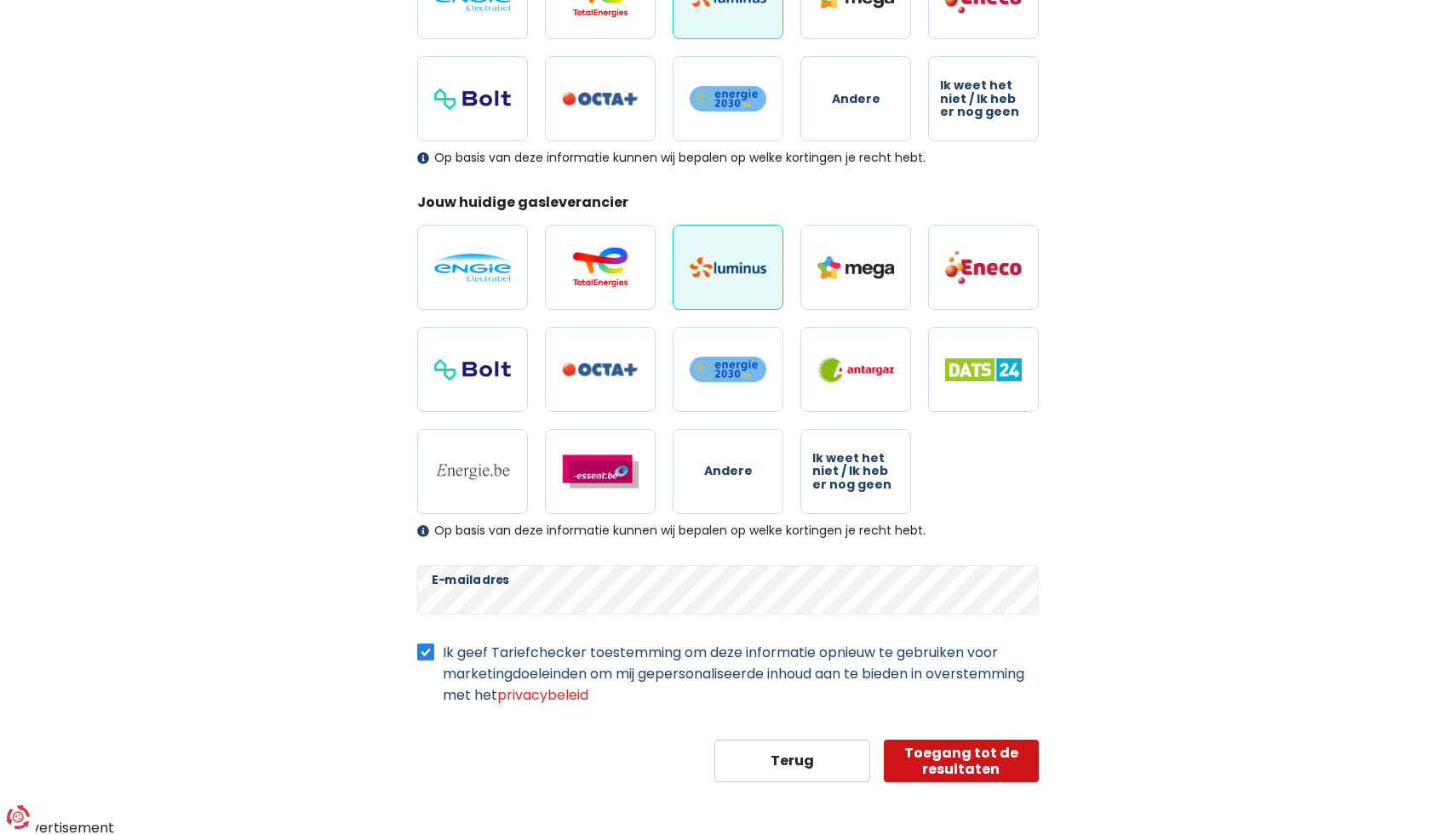
click at [1002, 768] on button "Toegang tot de resultaten" at bounding box center [962, 761] width 156 height 43
